Goal: Check status: Check status

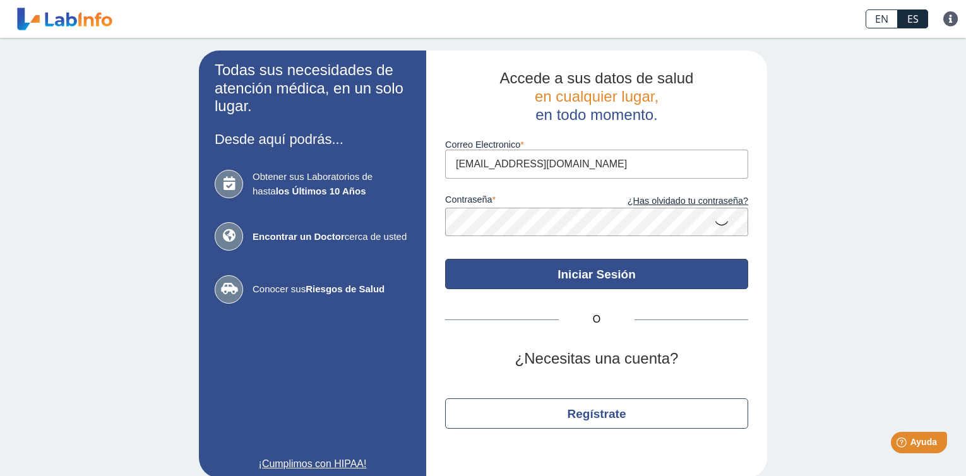
type input "[EMAIL_ADDRESS][DOMAIN_NAME]"
click at [592, 273] on button "Iniciar Sesión" at bounding box center [596, 274] width 303 height 30
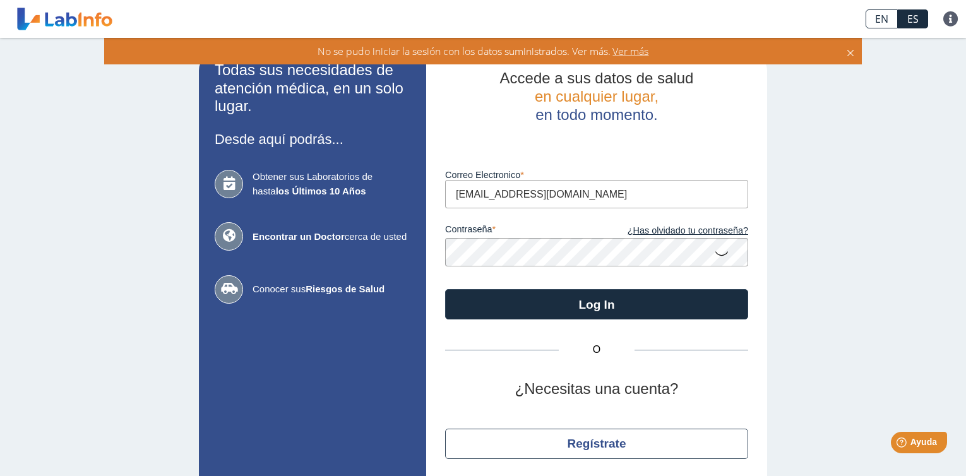
click at [715, 253] on icon at bounding box center [721, 253] width 15 height 25
click at [445, 289] on button "Log In" at bounding box center [596, 304] width 303 height 30
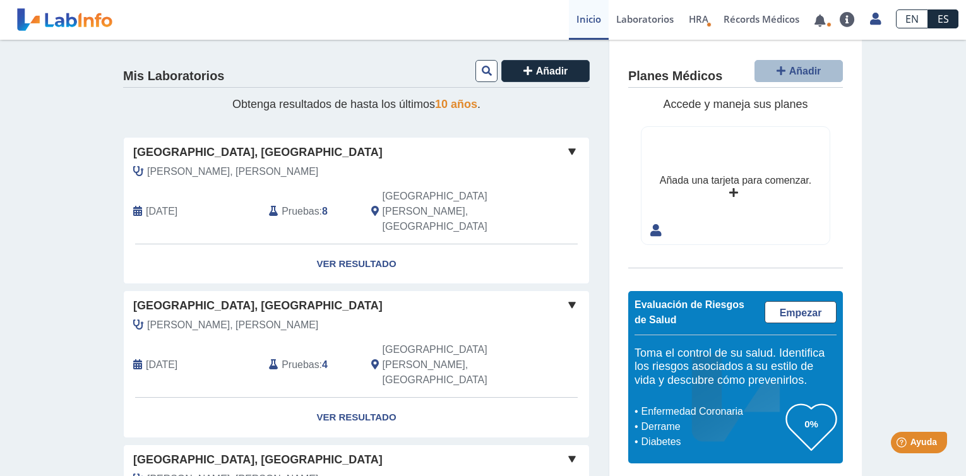
click at [138, 193] on div "[DATE]" at bounding box center [192, 211] width 136 height 45
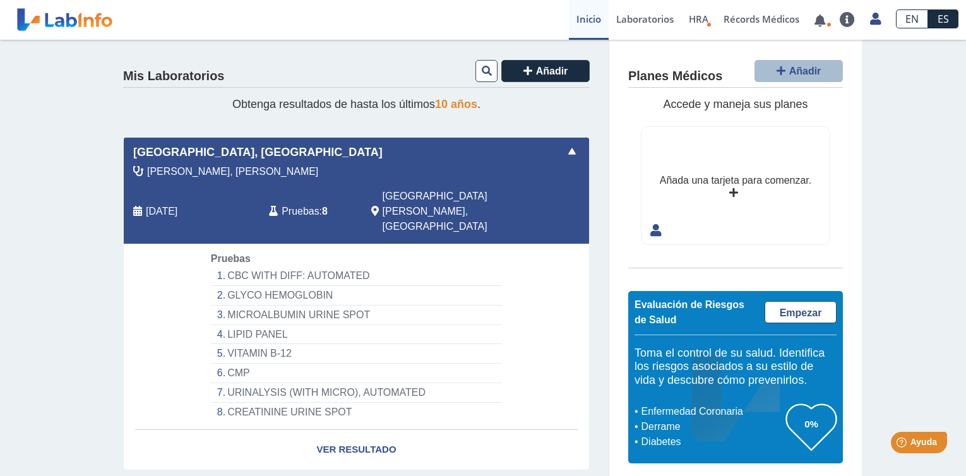
click at [138, 193] on div "[DATE]" at bounding box center [192, 211] width 136 height 45
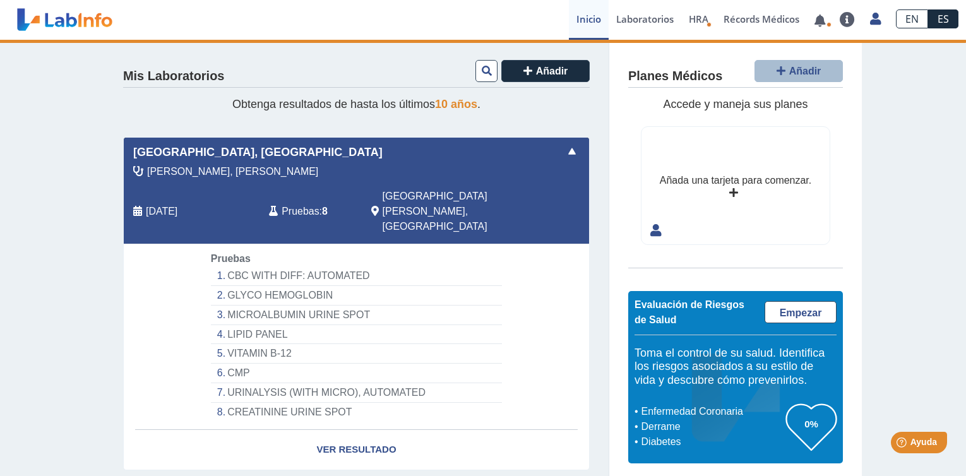
click at [252, 286] on li "GLYCO HEMOGLOBIN" at bounding box center [356, 296] width 291 height 20
click at [294, 286] on li "GLYCO HEMOGLOBIN" at bounding box center [356, 296] width 291 height 20
click at [347, 430] on link "Ver Resultado" at bounding box center [356, 450] width 465 height 40
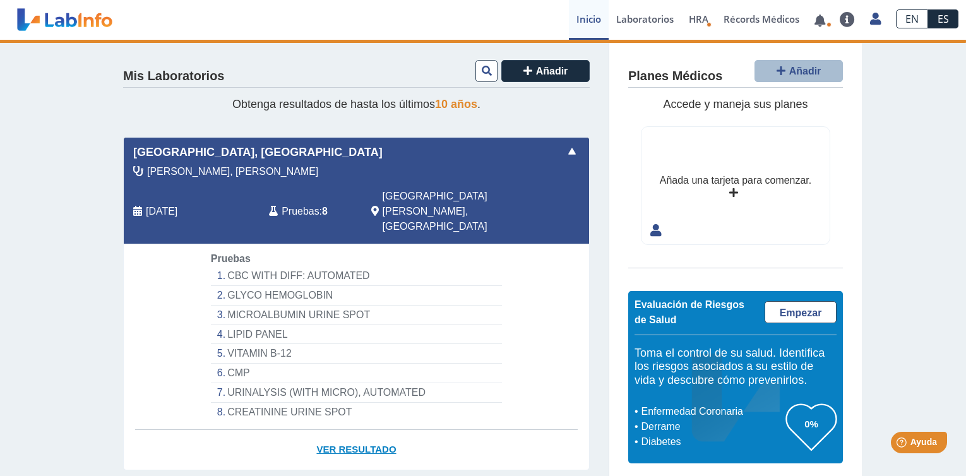
click at [347, 430] on link "Ver Resultado" at bounding box center [356, 450] width 465 height 40
drag, startPoint x: 347, startPoint y: 412, endPoint x: 354, endPoint y: 420, distance: 10.8
click at [354, 430] on link "Ver Resultado" at bounding box center [356, 450] width 465 height 40
